Goal: Task Accomplishment & Management: Use online tool/utility

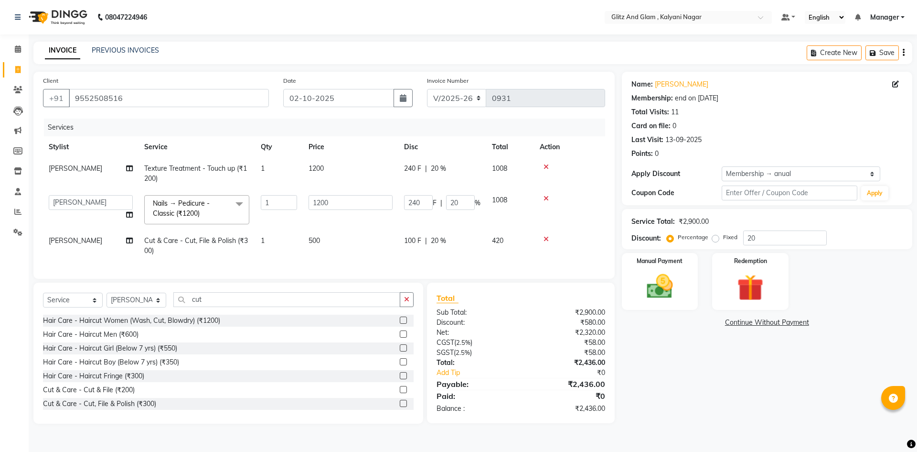
select select "7347"
select select "65896"
select select "service"
select select "65896"
select select "1: Object"
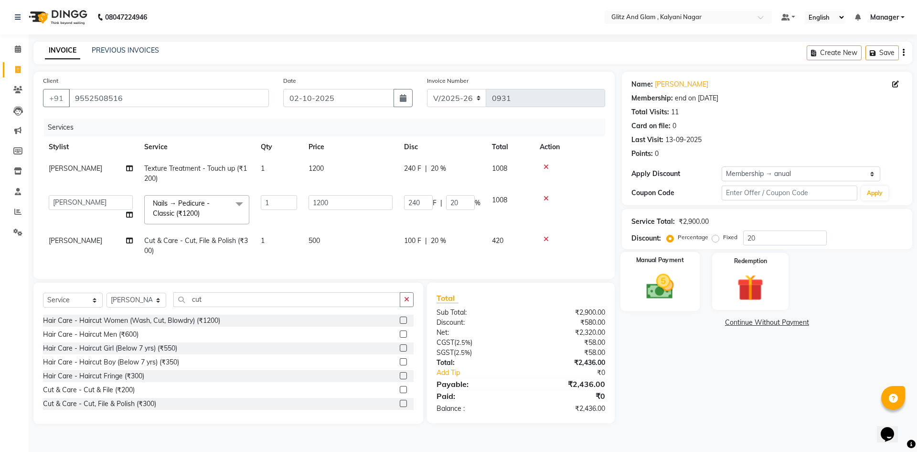
click at [675, 294] on img at bounding box center [660, 286] width 44 height 32
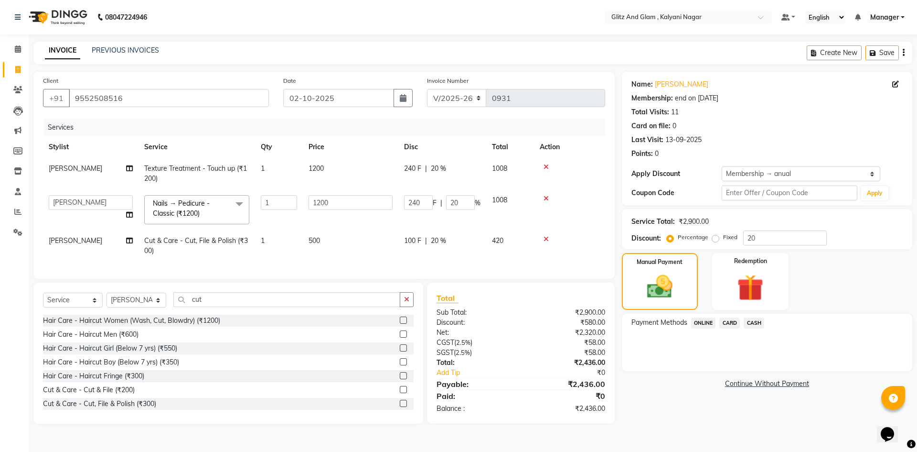
click at [708, 321] on span "ONLINE" at bounding box center [703, 322] width 25 height 11
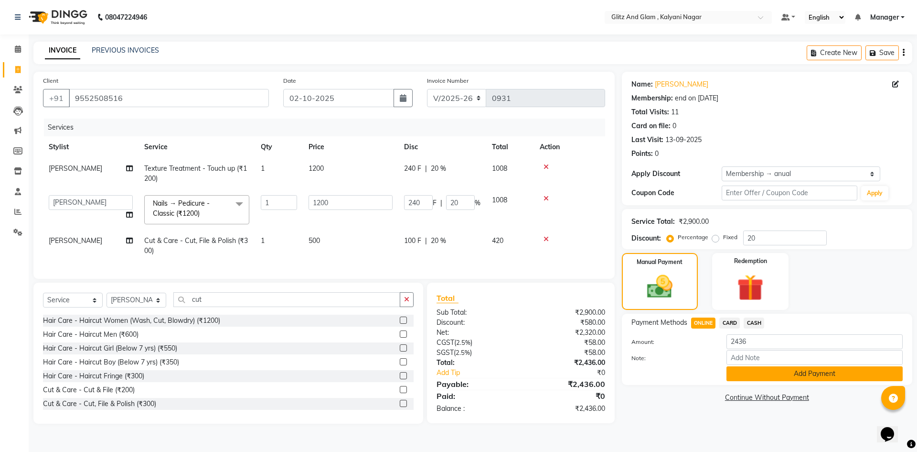
click at [756, 374] on button "Add Payment" at bounding box center [815, 373] width 176 height 15
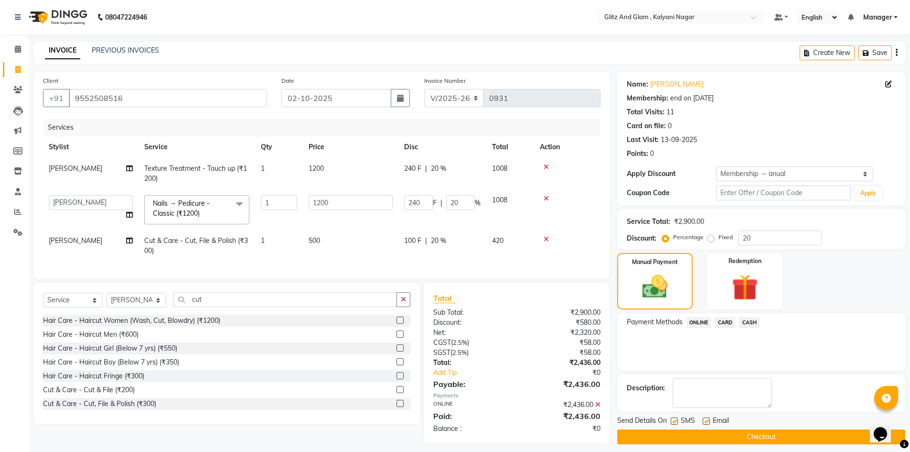
click at [771, 434] on button "Checkout" at bounding box center [761, 436] width 288 height 15
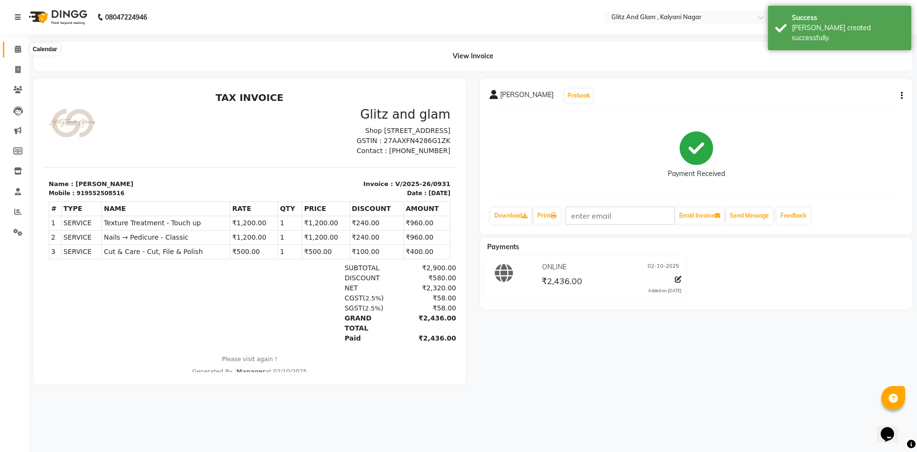
click at [18, 49] on icon at bounding box center [18, 48] width 6 height 7
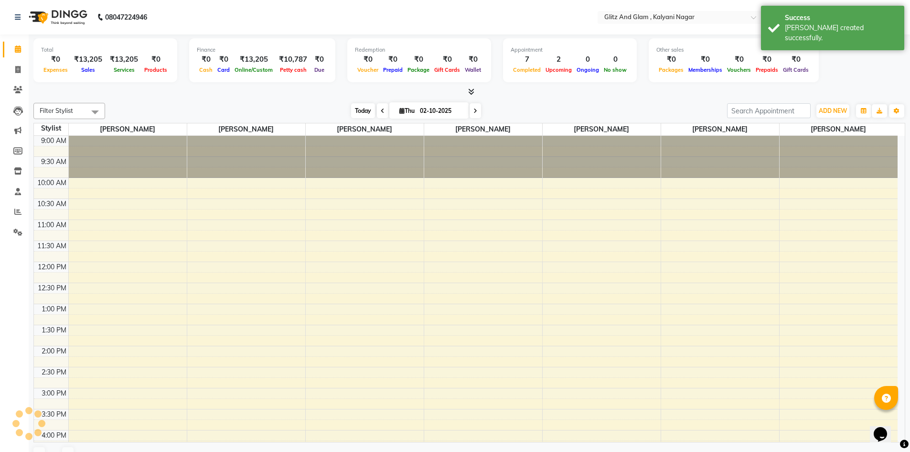
click at [358, 111] on span "Today" at bounding box center [363, 110] width 24 height 15
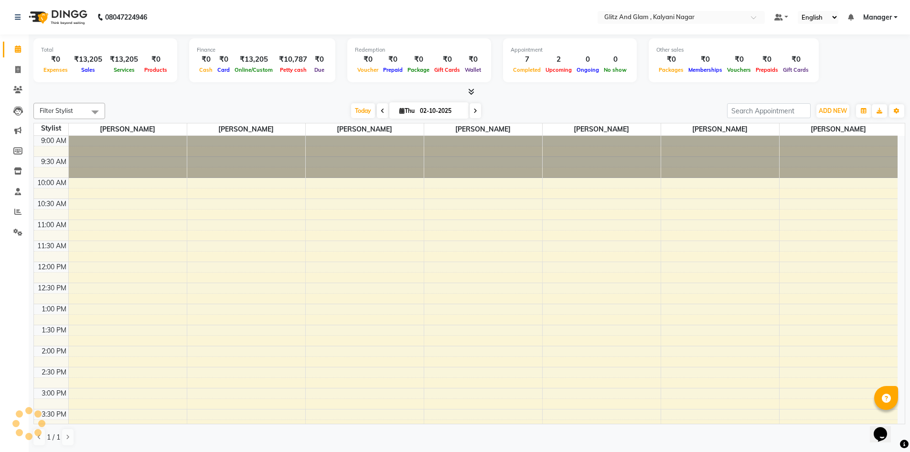
scroll to position [259, 0]
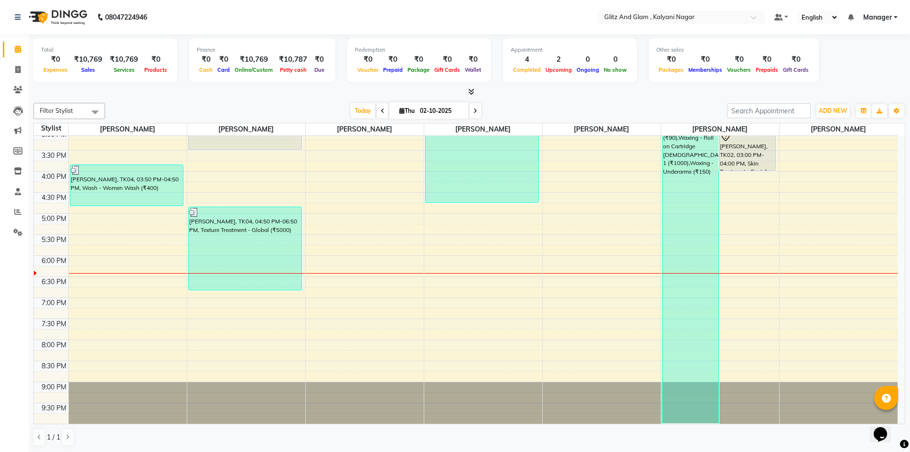
scroll to position [0, 0]
click at [15, 214] on icon at bounding box center [17, 210] width 7 height 7
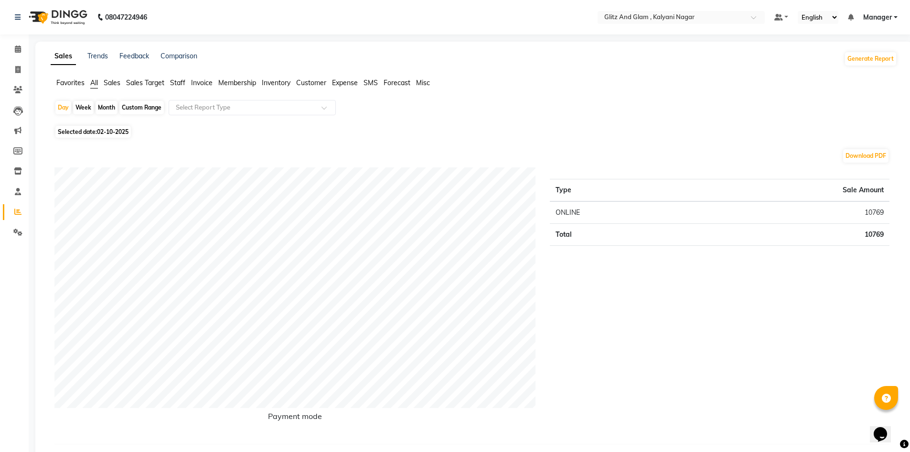
click at [112, 108] on div "Month" at bounding box center [107, 107] width 22 height 13
select select "10"
select select "2025"
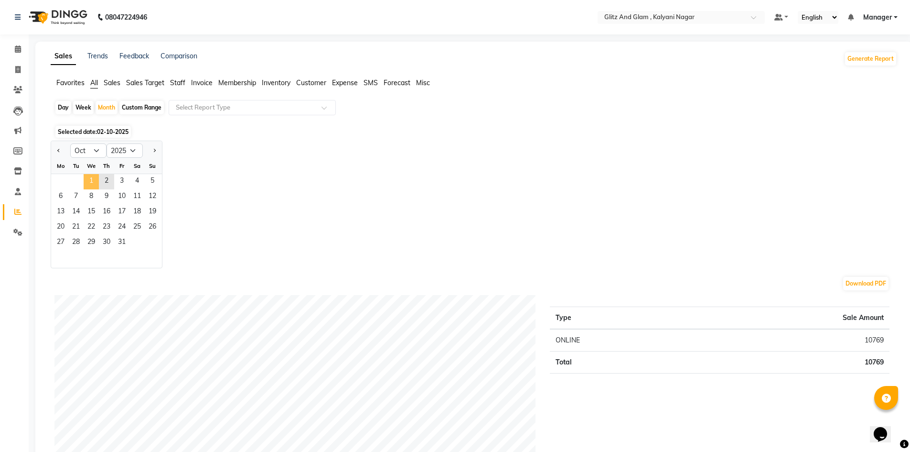
click at [84, 184] on span "1" at bounding box center [91, 181] width 15 height 15
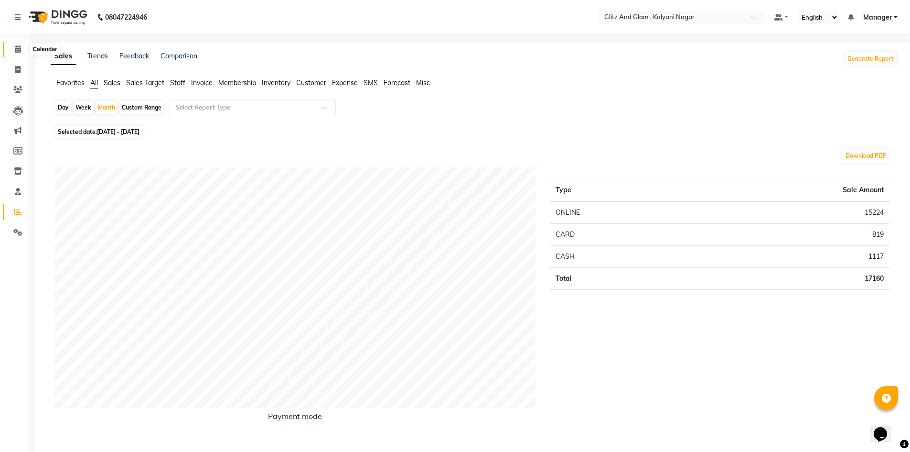
click at [16, 53] on span at bounding box center [18, 49] width 17 height 11
